Goal: Task Accomplishment & Management: Manage account settings

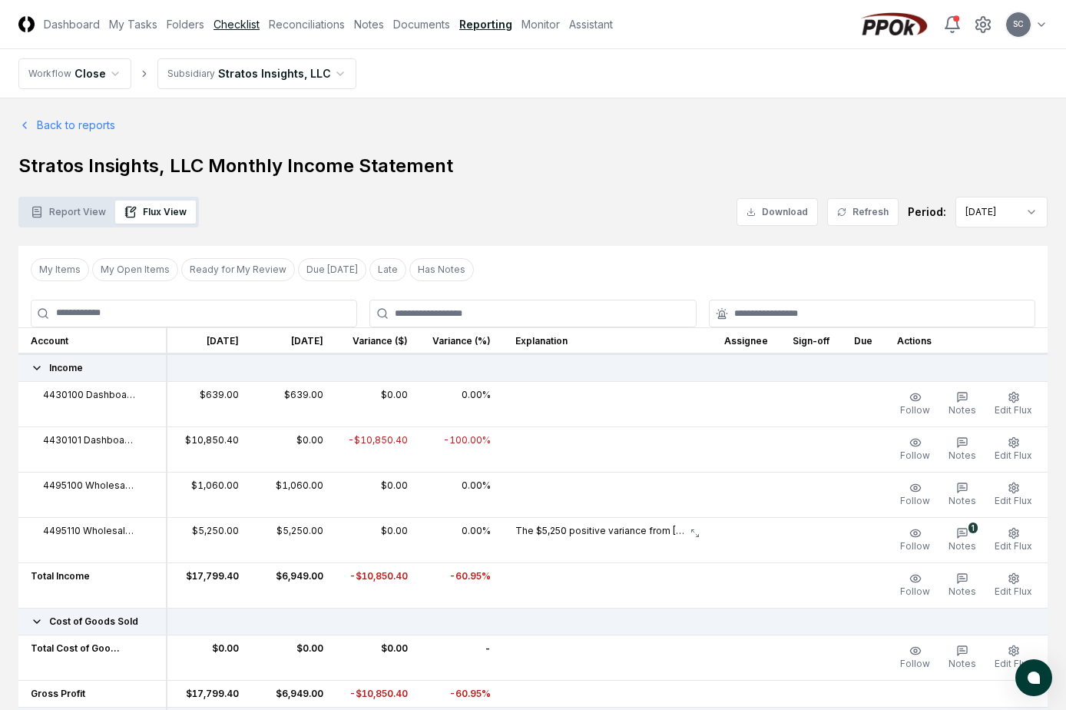
click at [250, 24] on link "Checklist" at bounding box center [236, 24] width 46 height 16
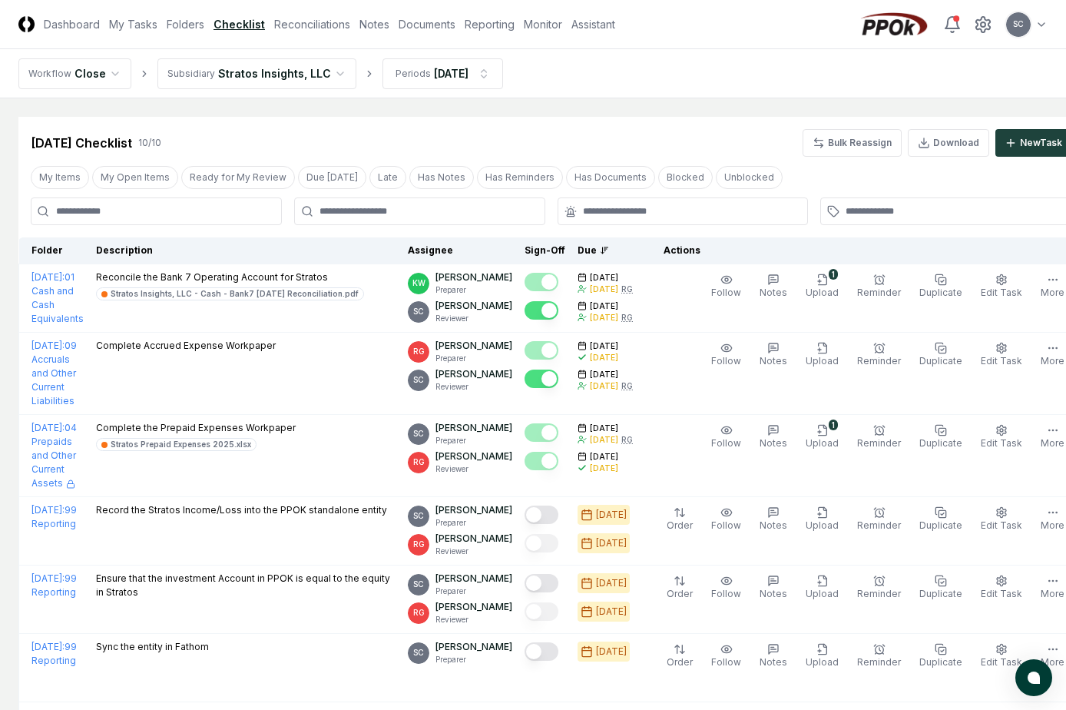
click at [228, 65] on html "CloseCore Dashboard My Tasks Folders Checklist Reconciliations Notes Documents …" at bounding box center [533, 543] width 1066 height 1086
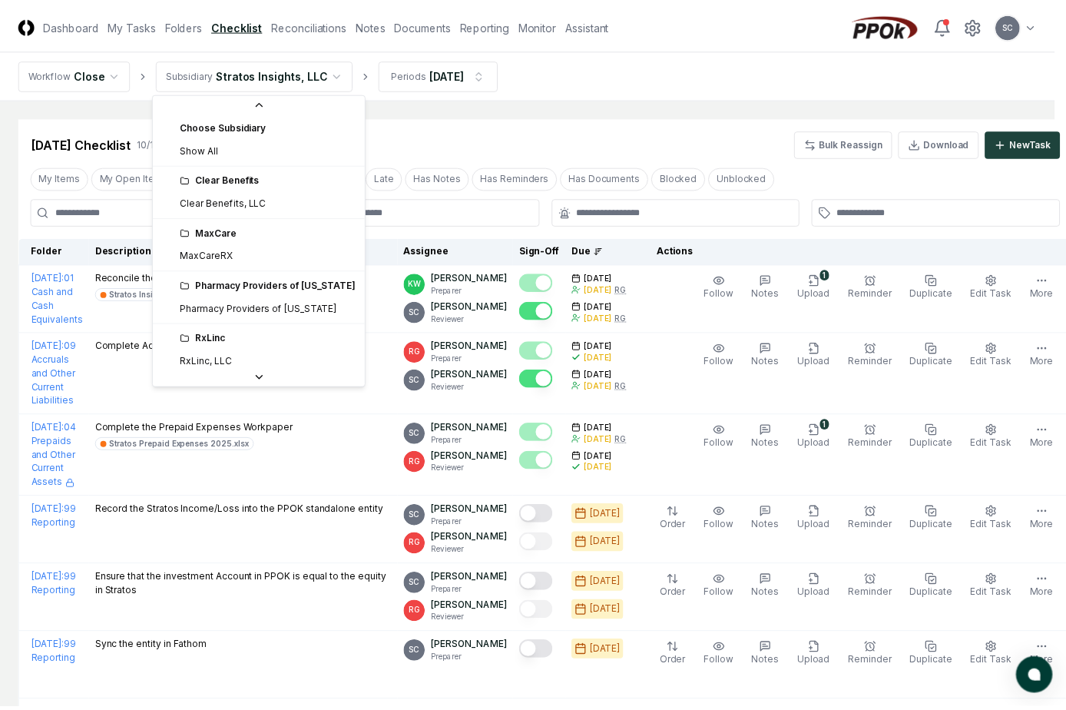
scroll to position [58, 0]
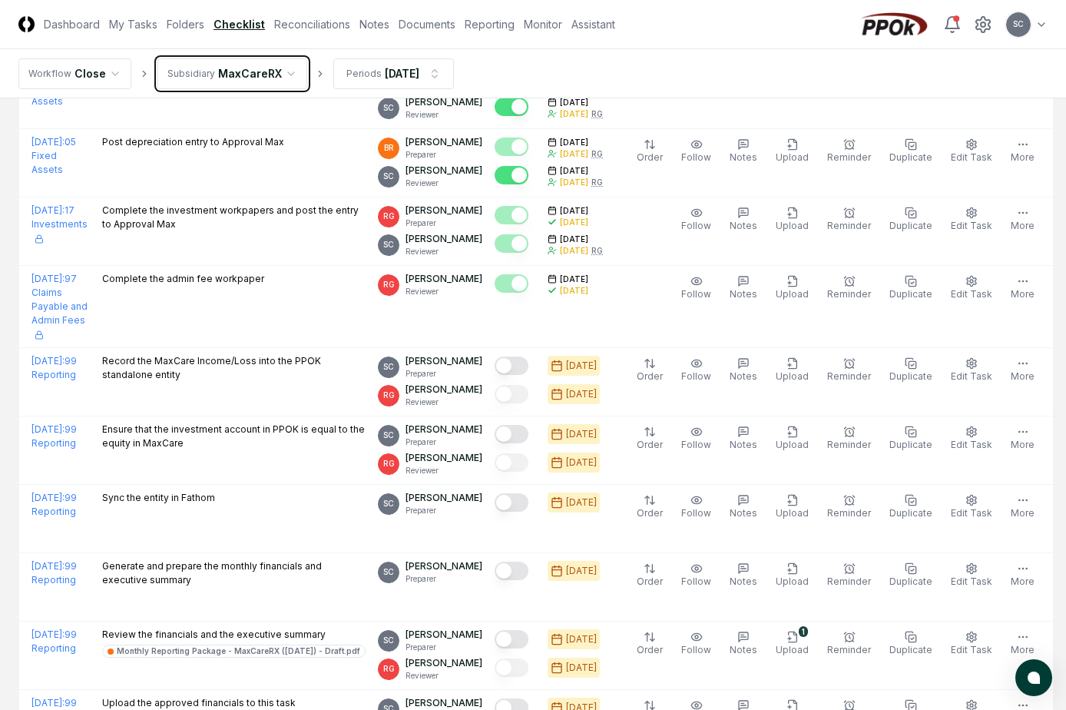
scroll to position [1397, 0]
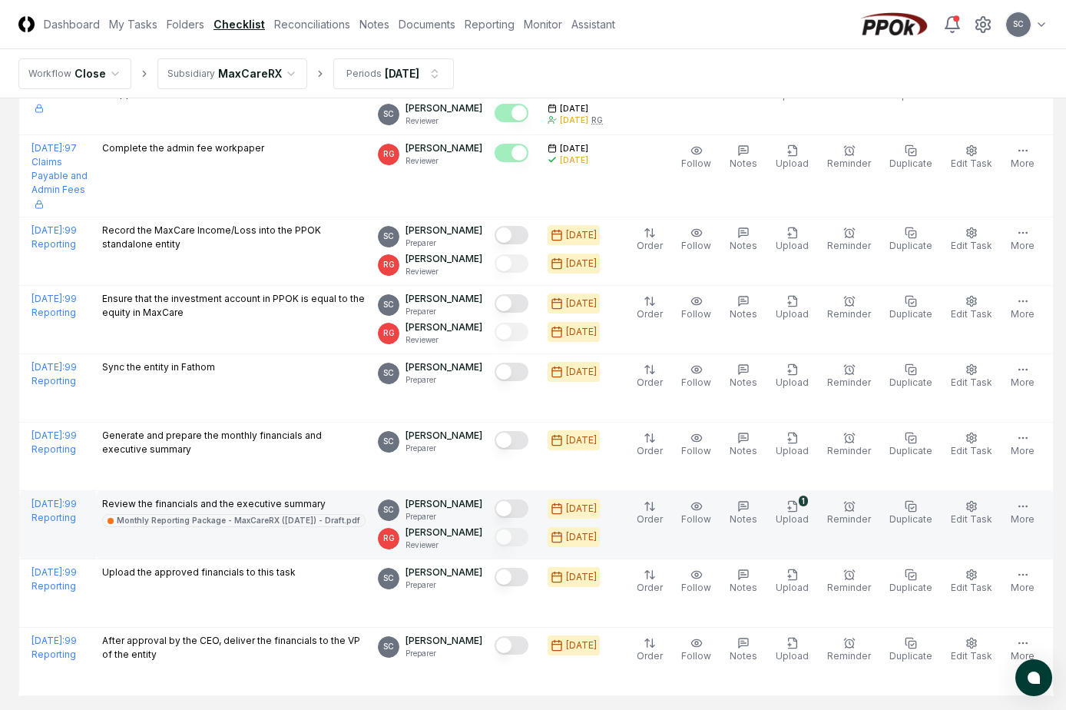
click at [523, 499] on button "Mark complete" at bounding box center [512, 508] width 34 height 18
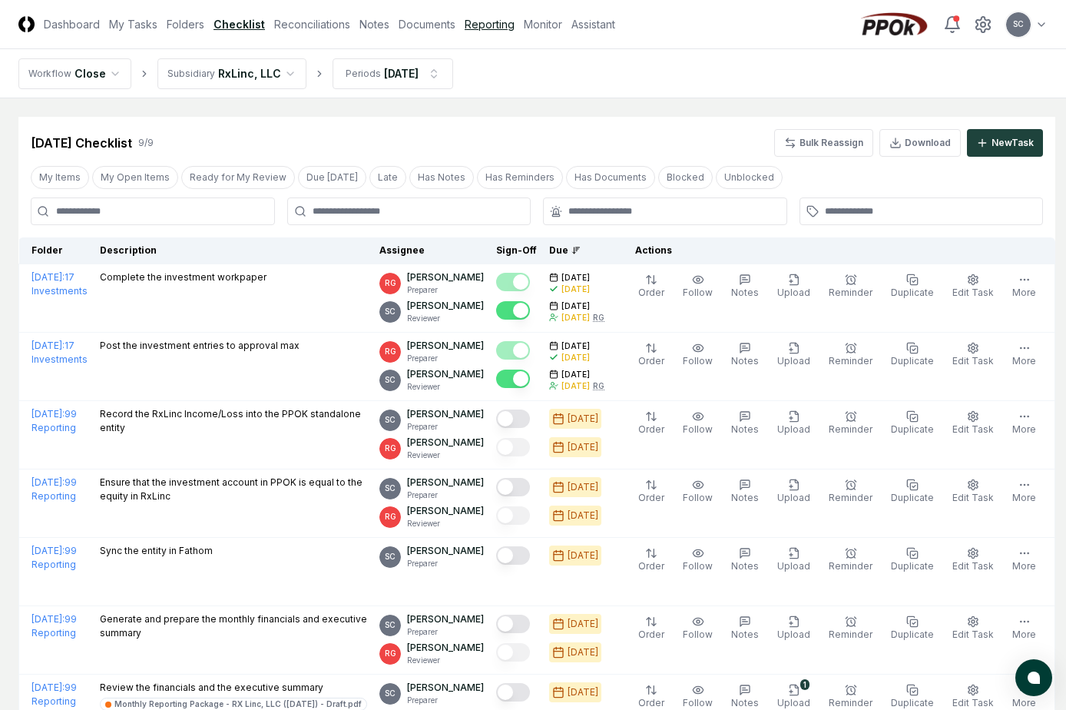
click at [473, 22] on link "Reporting" at bounding box center [490, 24] width 50 height 16
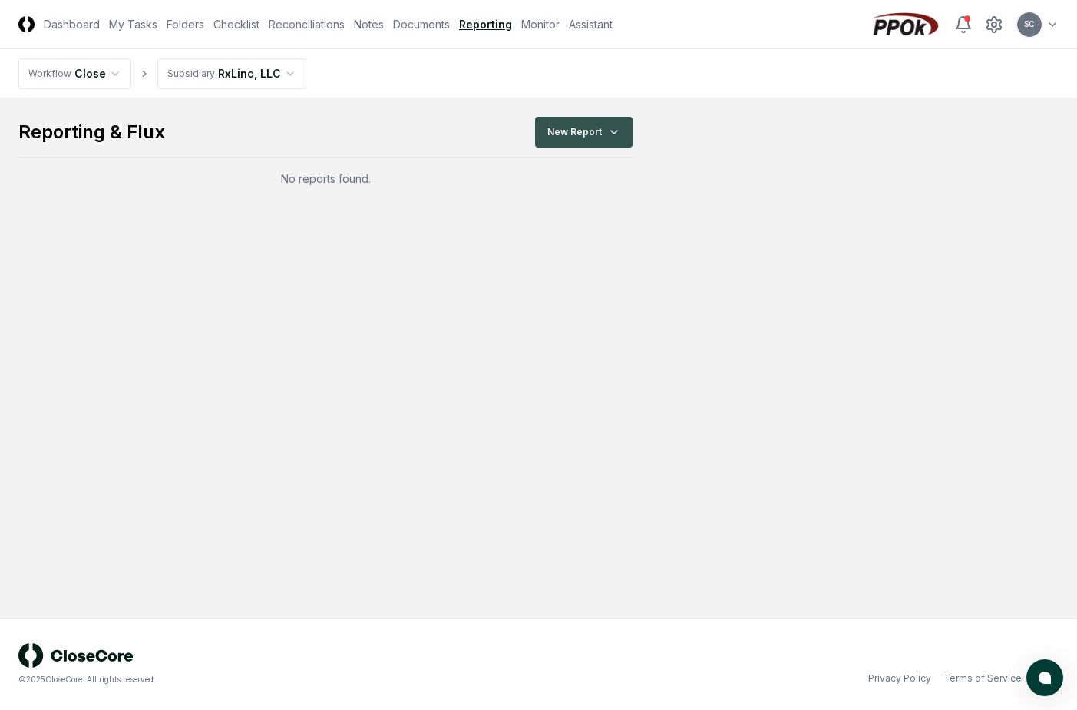
click at [574, 136] on html "CloseCore Dashboard My Tasks Folders Checklist Reconciliations Notes Documents …" at bounding box center [538, 355] width 1077 height 710
click at [559, 220] on div "Income Statement" at bounding box center [587, 218] width 108 height 23
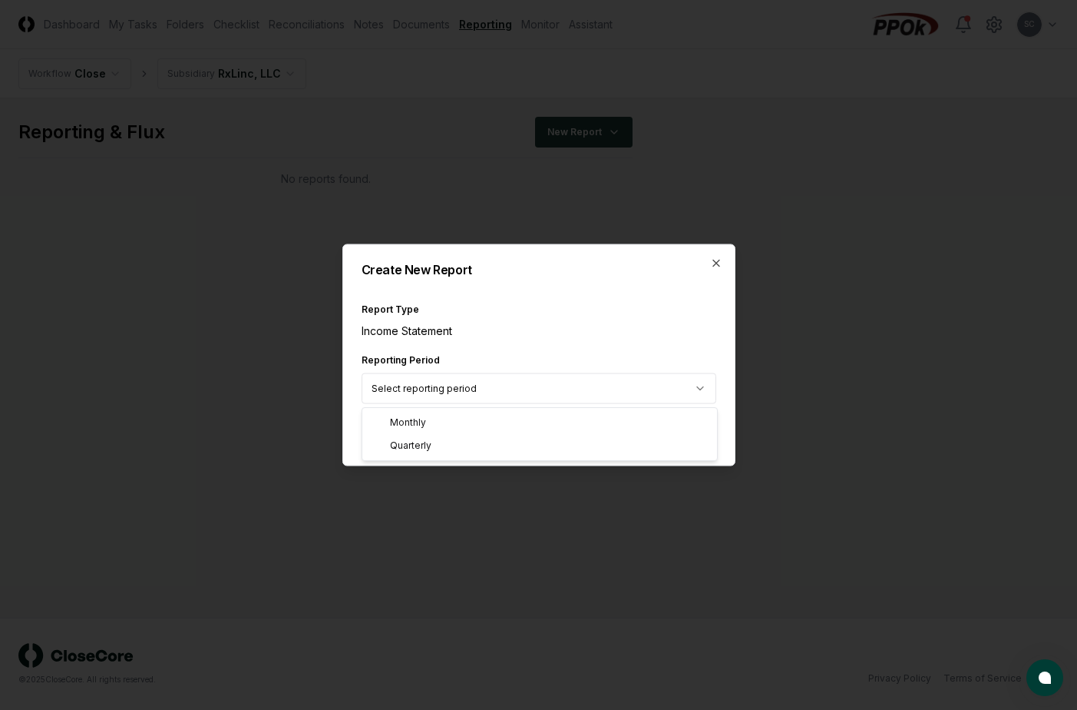
click at [419, 389] on body "CloseCore Dashboard My Tasks Folders Checklist Reconciliations Notes Documents …" at bounding box center [538, 355] width 1077 height 710
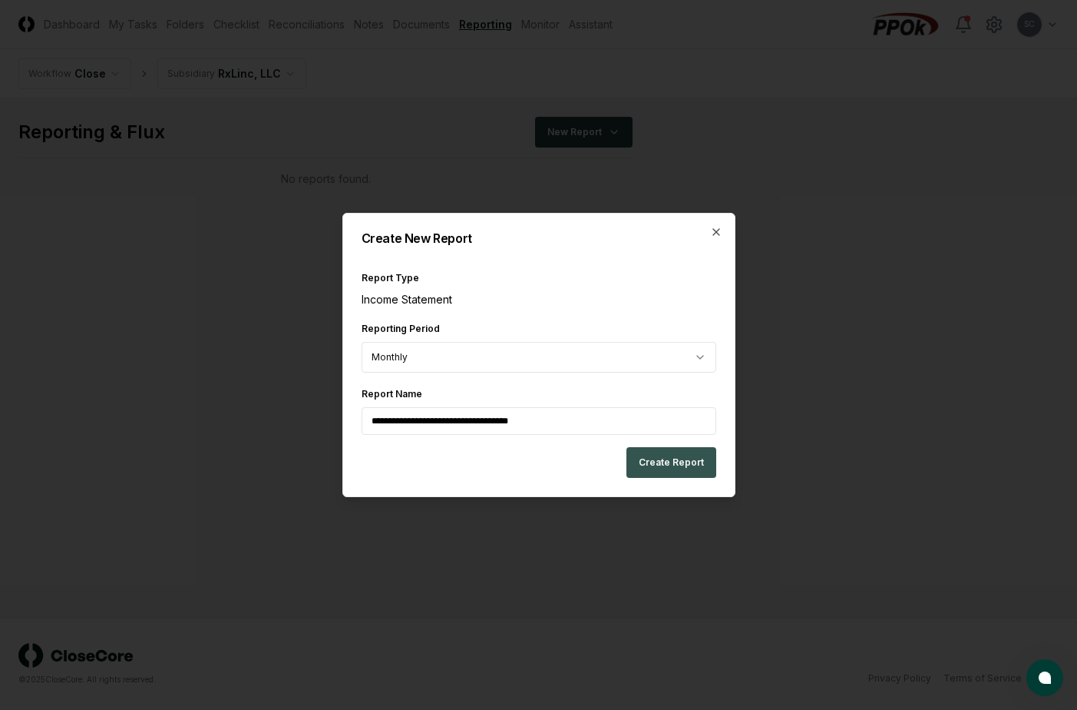
click at [668, 459] on button "Create Report" at bounding box center [672, 462] width 90 height 31
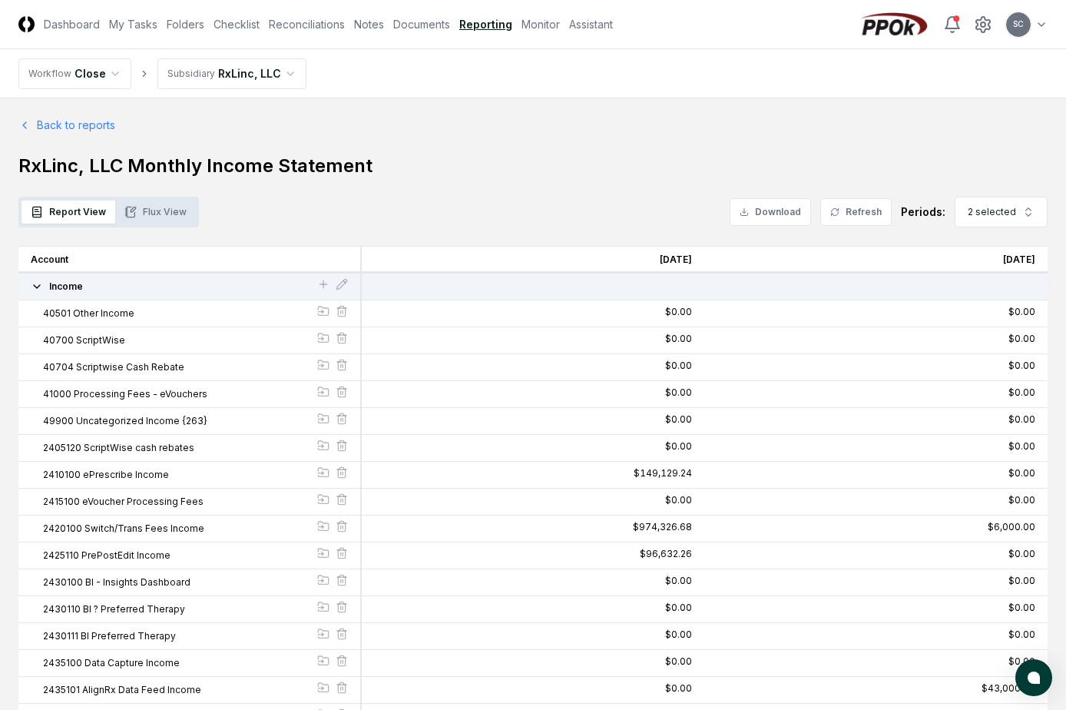
click at [63, 205] on button "Report View" at bounding box center [69, 211] width 94 height 23
click at [164, 213] on button "Flux View" at bounding box center [155, 211] width 81 height 23
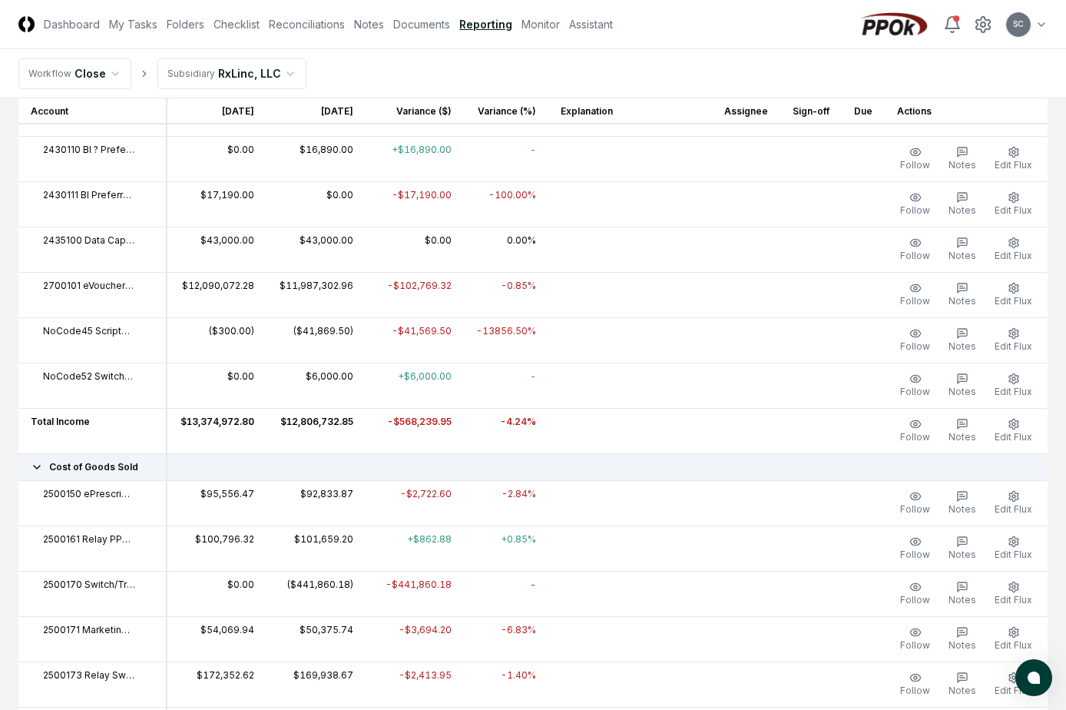
scroll to position [538, 0]
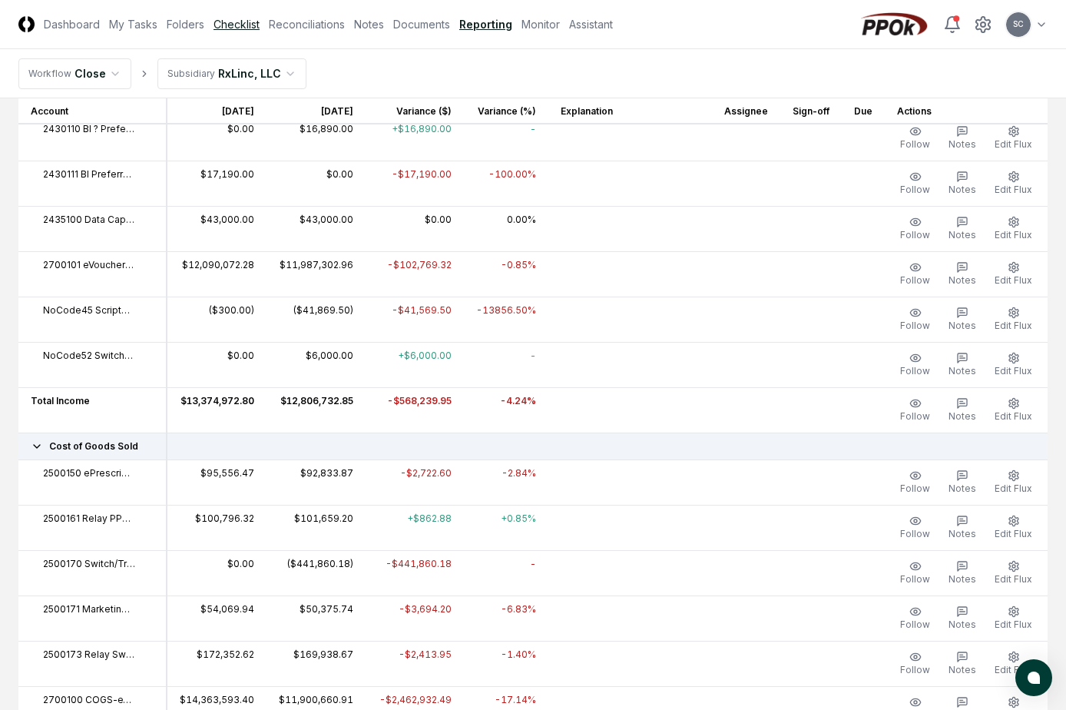
click at [249, 30] on link "Checklist" at bounding box center [236, 24] width 46 height 16
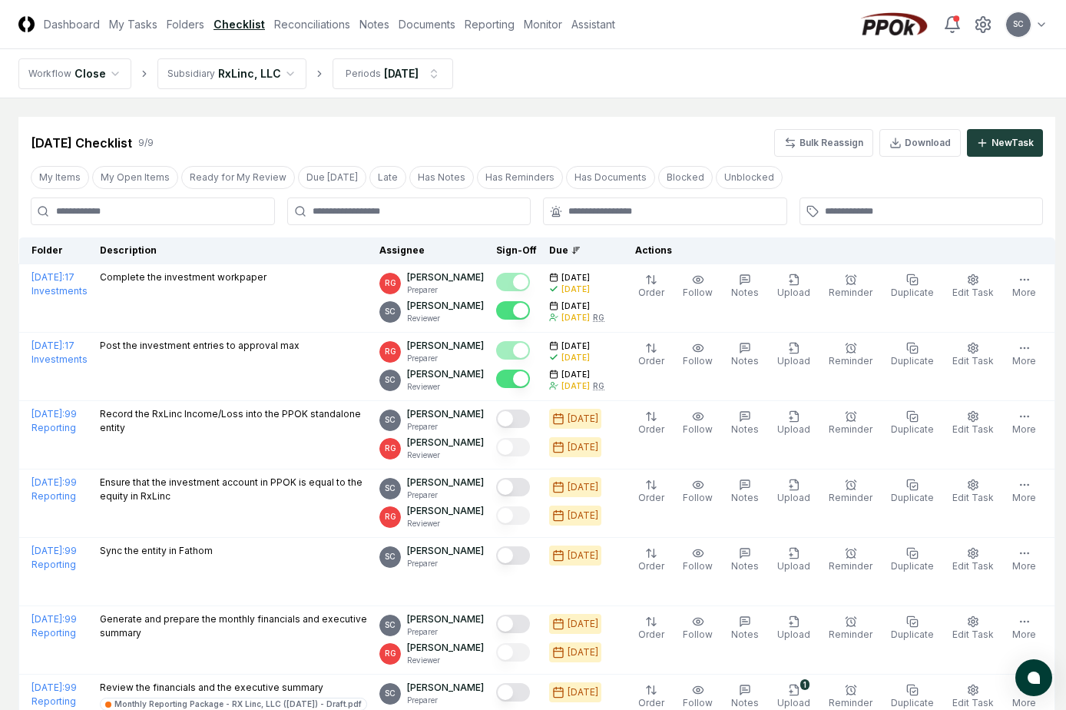
click at [223, 67] on html "CloseCore Dashboard My Tasks Folders Checklist Reconciliations Notes Documents …" at bounding box center [533, 495] width 1066 height 990
